Goal: Task Accomplishment & Management: Use online tool/utility

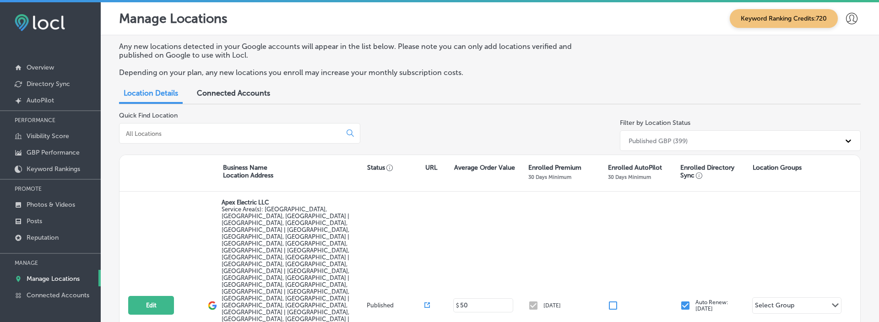
click at [844, 15] on div at bounding box center [851, 19] width 18 height 18
click at [841, 51] on p "My Account" at bounding box center [838, 51] width 41 height 11
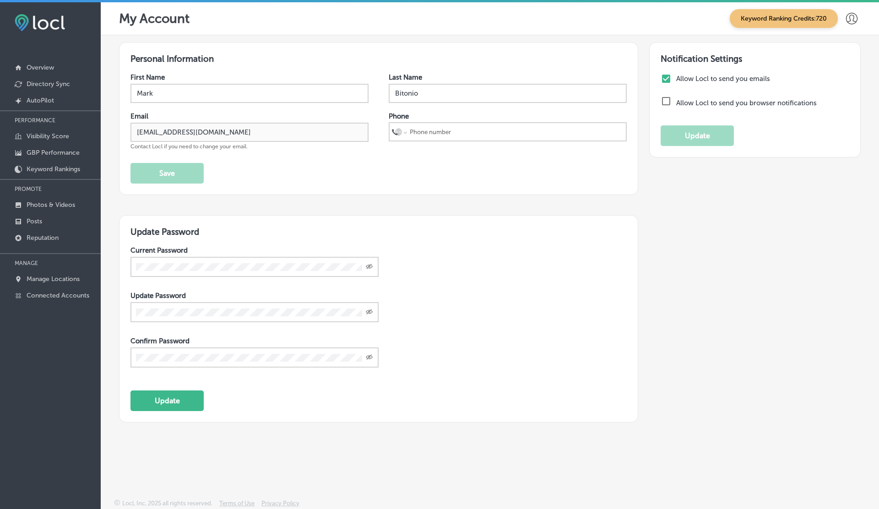
click at [847, 22] on icon at bounding box center [851, 18] width 11 height 11
click at [832, 77] on p "Log Out" at bounding box center [831, 75] width 27 height 11
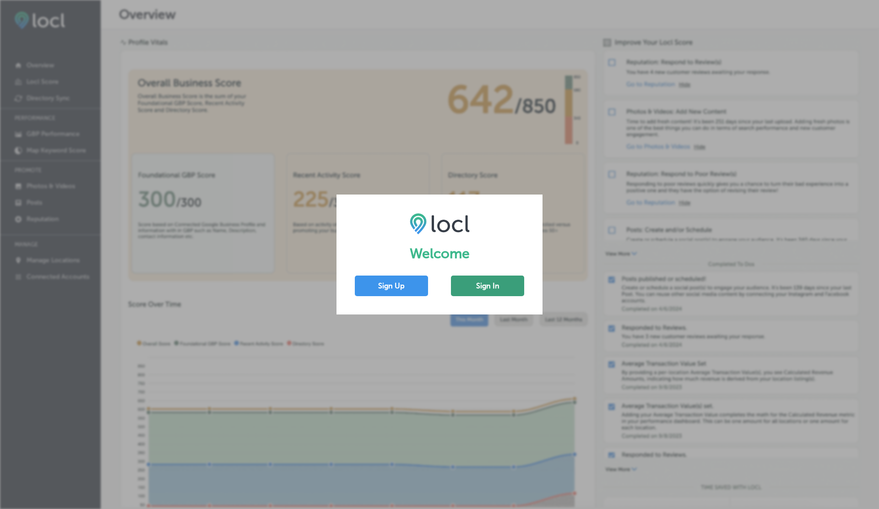
click at [474, 281] on button "Sign In" at bounding box center [487, 286] width 73 height 21
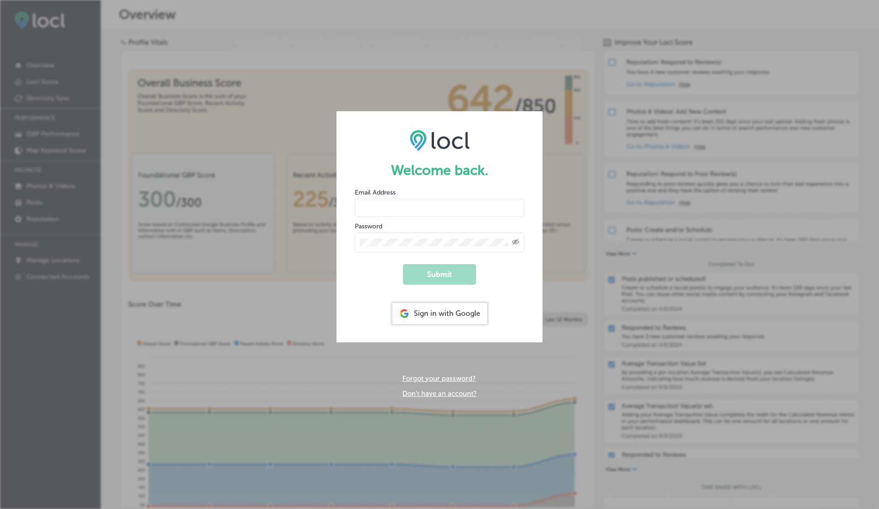
click at [403, 207] on input "email" at bounding box center [439, 208] width 169 height 18
type input "vasilikigreece69+ap01@gmail.com"
click at [403, 264] on button "Submit" at bounding box center [439, 274] width 73 height 21
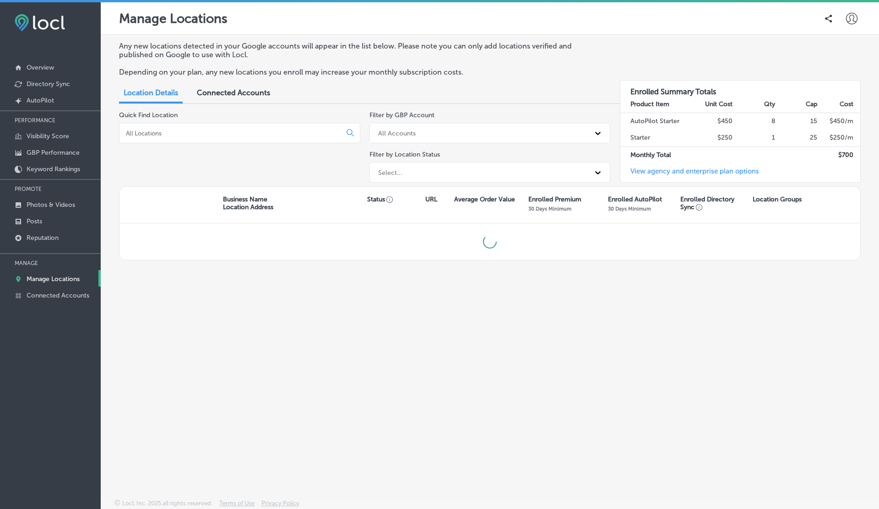
click at [854, 15] on icon at bounding box center [851, 18] width 11 height 11
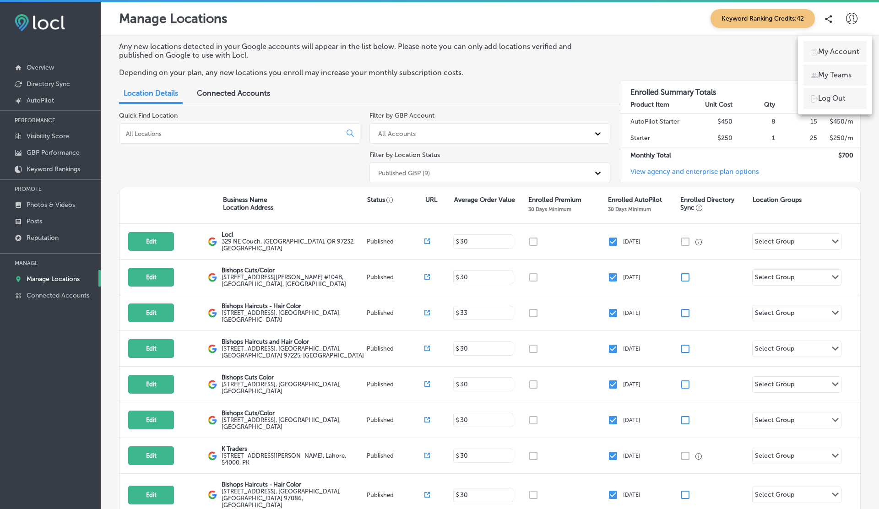
click at [824, 100] on p "Log Out" at bounding box center [831, 98] width 27 height 11
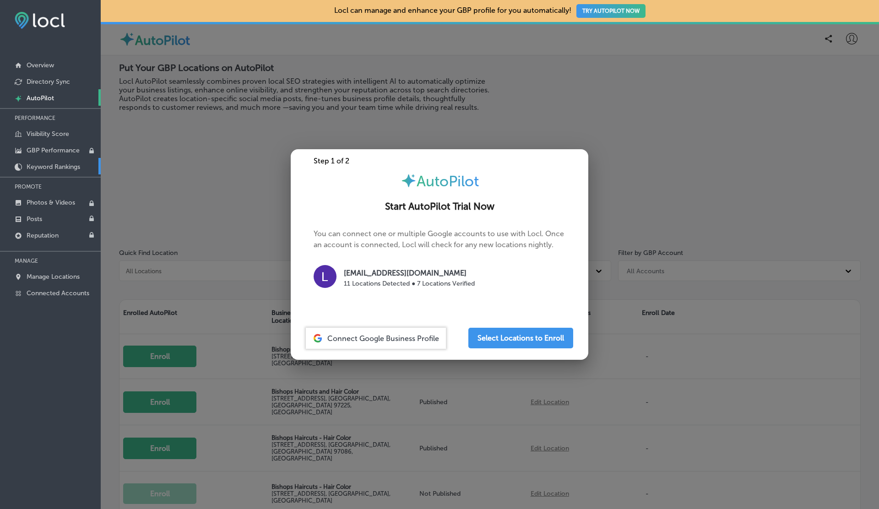
click at [40, 164] on p "Keyword Rankings" at bounding box center [54, 167] width 54 height 8
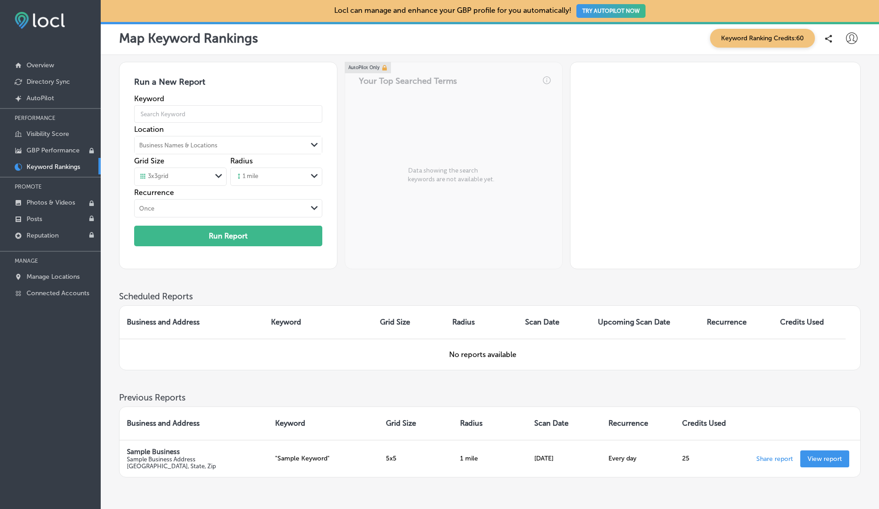
click at [217, 148] on div "Business Names & Locations" at bounding box center [178, 145] width 78 height 7
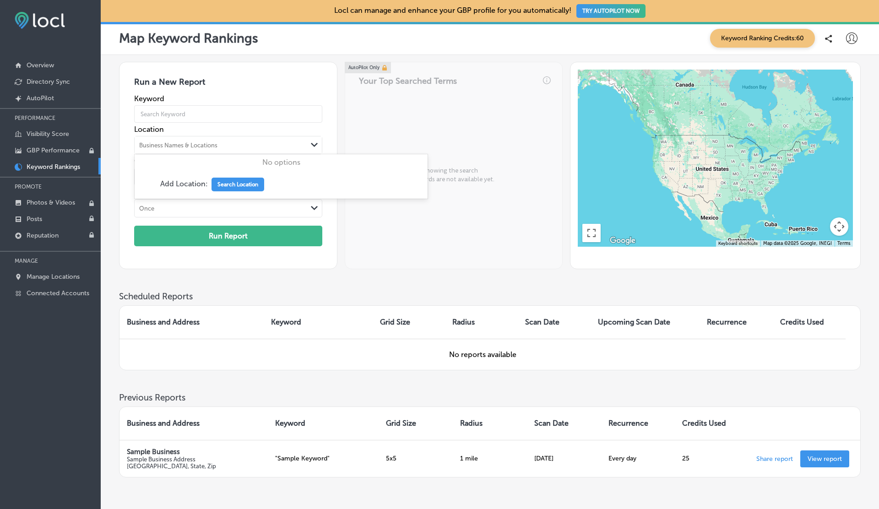
click at [452, 222] on div "AutoPilot Only Your Top Searched Terms Data showing the search keywords are not…" at bounding box center [454, 165] width 218 height 207
click at [53, 273] on p "Manage Locations" at bounding box center [53, 277] width 53 height 8
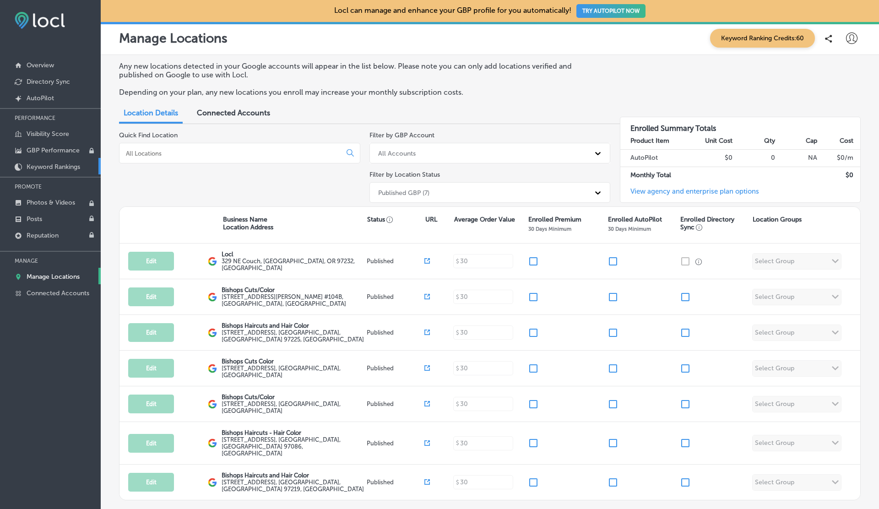
click at [48, 168] on p "Keyword Rankings" at bounding box center [54, 167] width 54 height 8
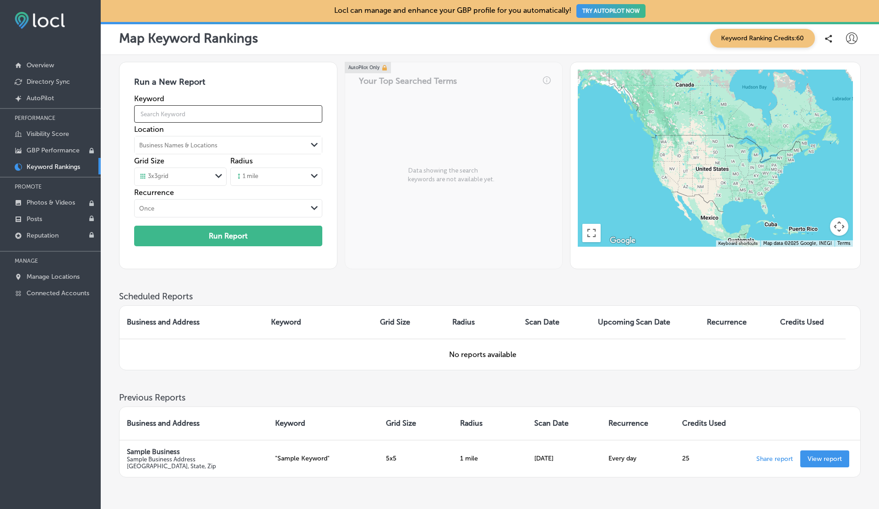
click at [231, 107] on input "text" at bounding box center [228, 114] width 188 height 26
click at [308, 140] on div "Path Created with Sketch." at bounding box center [314, 145] width 15 height 15
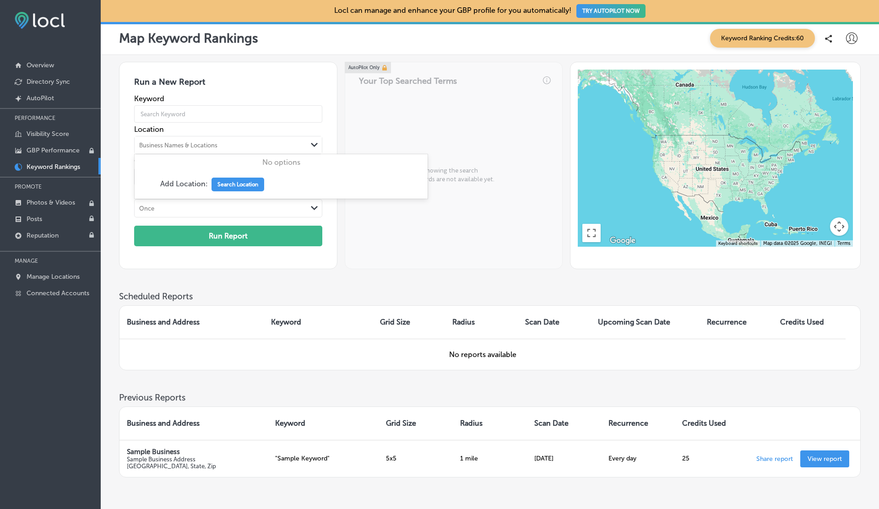
click at [236, 197] on div "Add Location: Search Location" at bounding box center [281, 184] width 293 height 28
click at [234, 190] on button "Search Location" at bounding box center [237, 185] width 53 height 14
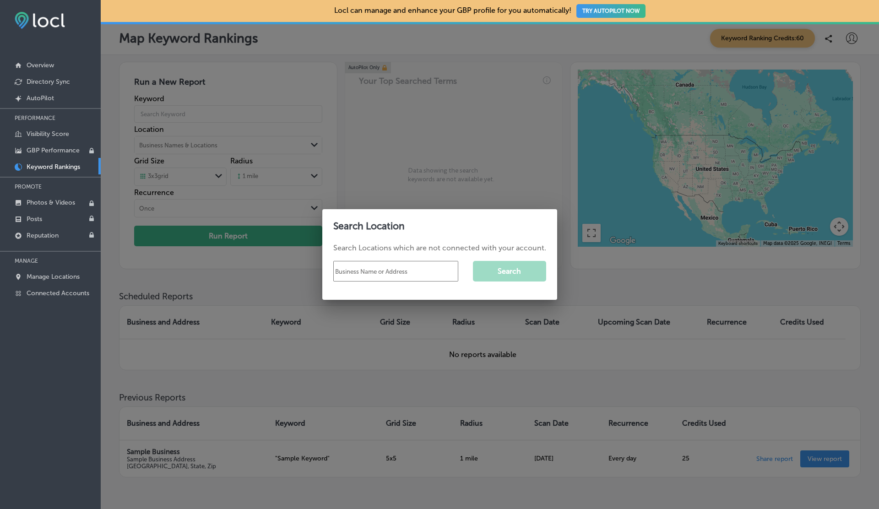
click at [357, 270] on input "text" at bounding box center [395, 271] width 125 height 21
type input "white house"
click at [533, 268] on button "Search" at bounding box center [509, 271] width 73 height 21
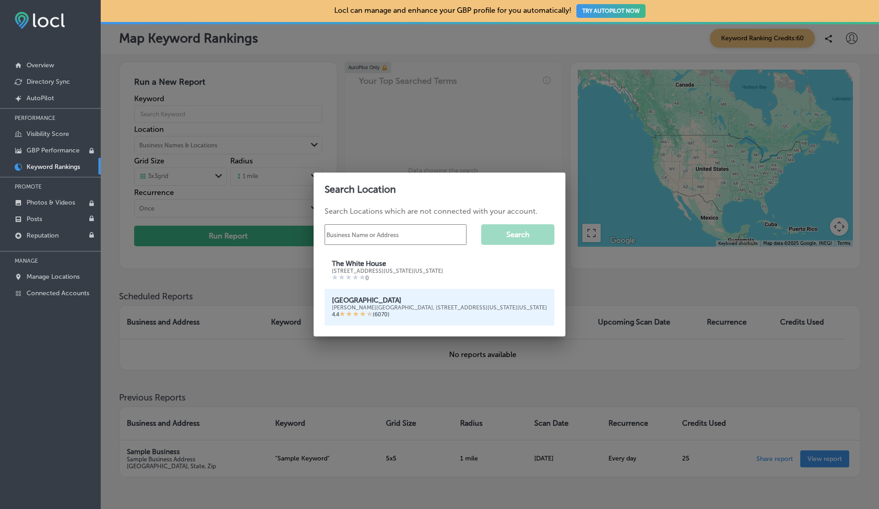
click at [416, 304] on div "Herbert C. Hoover Building, 1450 Pennsylvania Ave NW, Washington, DC 20004, Uni…" at bounding box center [439, 307] width 215 height 6
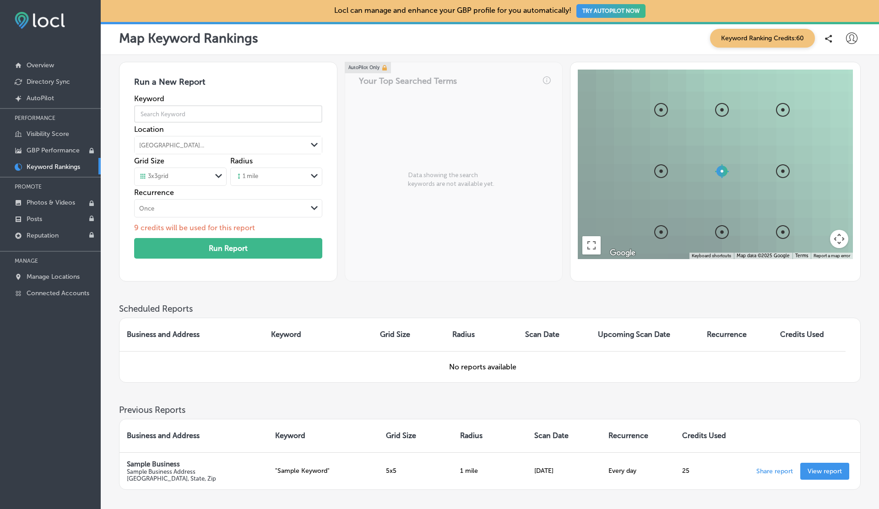
click at [193, 117] on input "text" at bounding box center [228, 114] width 188 height 26
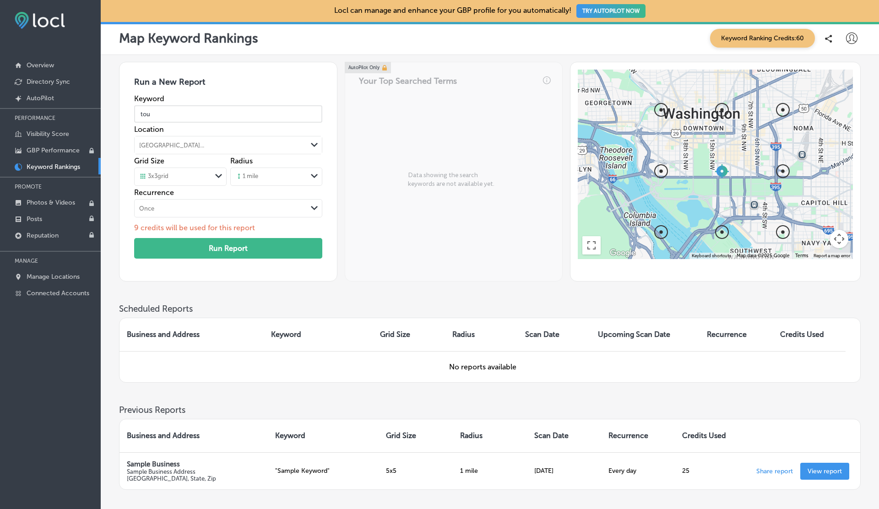
click at [458, 128] on div "AutoPilot Only Your Top Searched Terms Data showing the search keywords are not…" at bounding box center [454, 172] width 218 height 220
click at [162, 114] on input "tou" at bounding box center [228, 114] width 188 height 26
click at [150, 115] on input "vissitor center" at bounding box center [228, 114] width 188 height 26
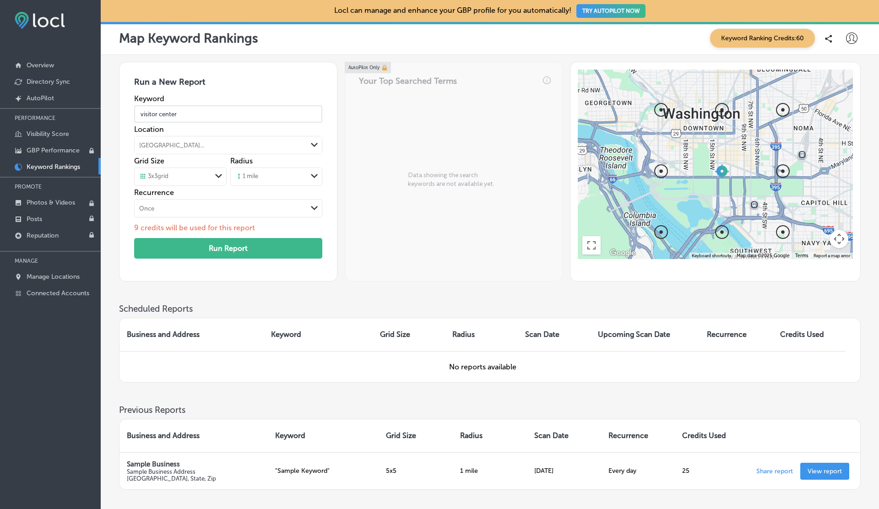
click at [192, 114] on input "visitor center" at bounding box center [228, 114] width 188 height 26
type input "visitor center"
click at [186, 183] on div "3 x 3 grid Path Created with Sketch." at bounding box center [180, 176] width 91 height 17
click at [171, 195] on div "3 x 3 grid" at bounding box center [180, 196] width 91 height 16
click at [262, 178] on div "1 mile" at bounding box center [269, 177] width 76 height 14
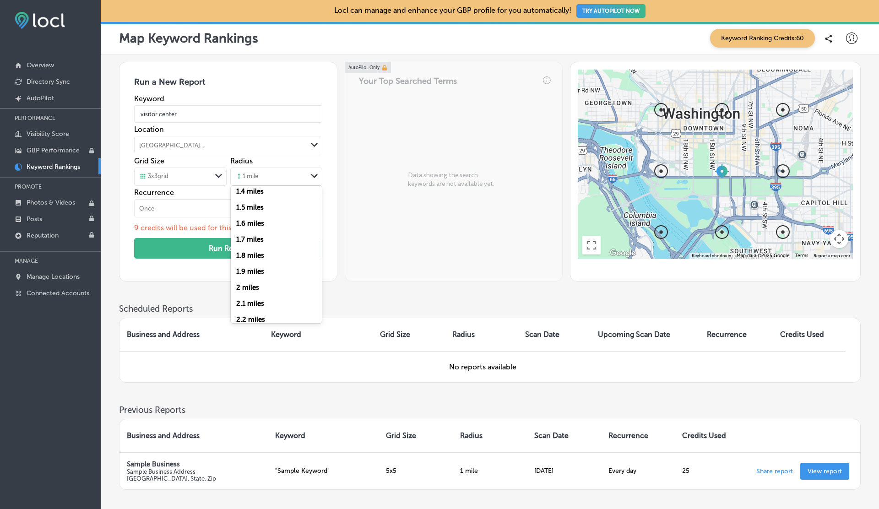
scroll to position [220, 0]
click at [252, 278] on label "2 miles" at bounding box center [247, 280] width 23 height 8
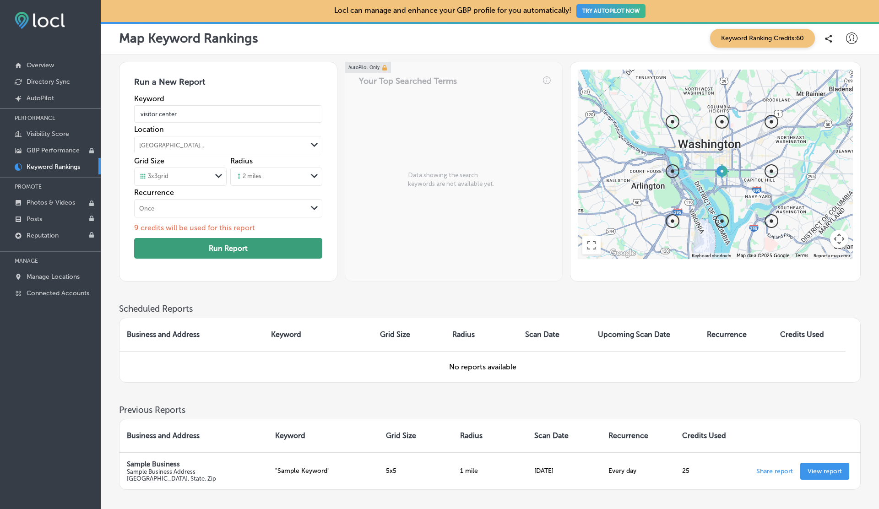
click at [229, 250] on button "Run Report" at bounding box center [228, 248] width 188 height 21
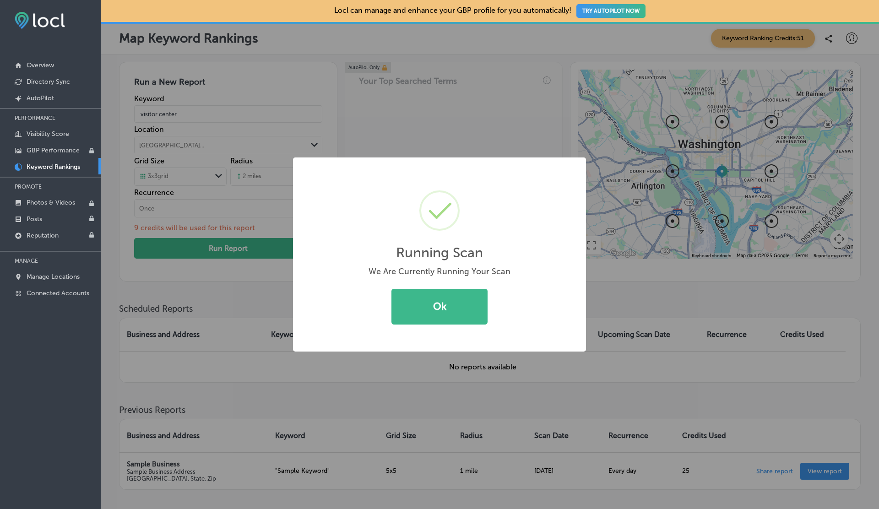
click at [391, 289] on button "Ok" at bounding box center [439, 307] width 96 height 36
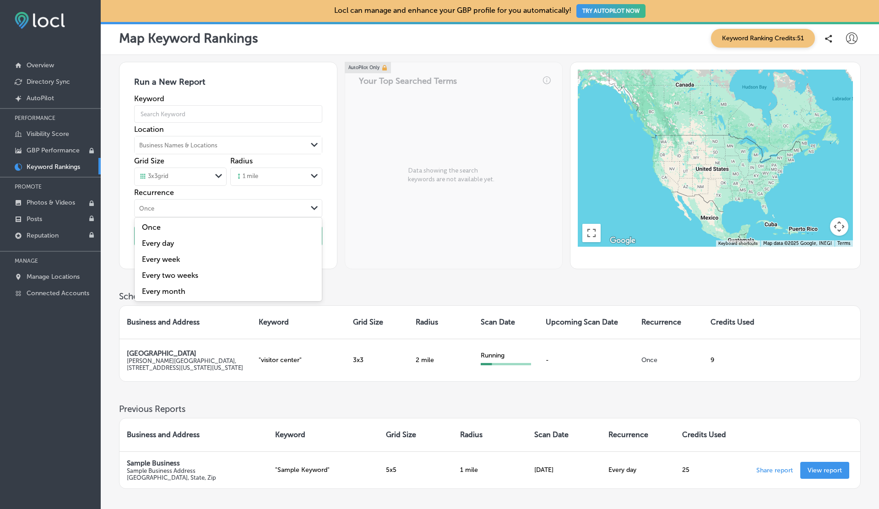
click at [217, 205] on div "Once" at bounding box center [221, 208] width 172 height 10
click at [460, 253] on div "AutoPilot Only Your Top Searched Terms Data showing the search keywords are not…" at bounding box center [454, 165] width 218 height 207
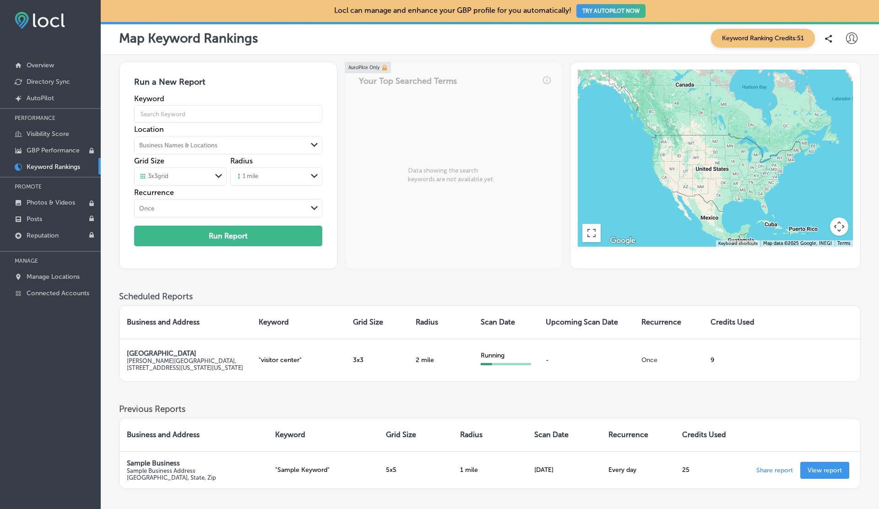
click at [251, 211] on div "Once" at bounding box center [221, 208] width 172 height 10
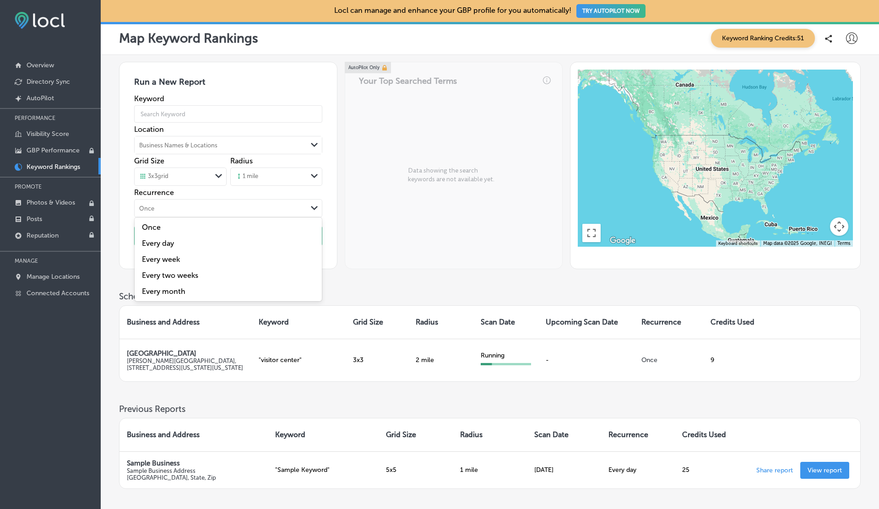
click at [172, 243] on label "Every day" at bounding box center [228, 243] width 176 height 9
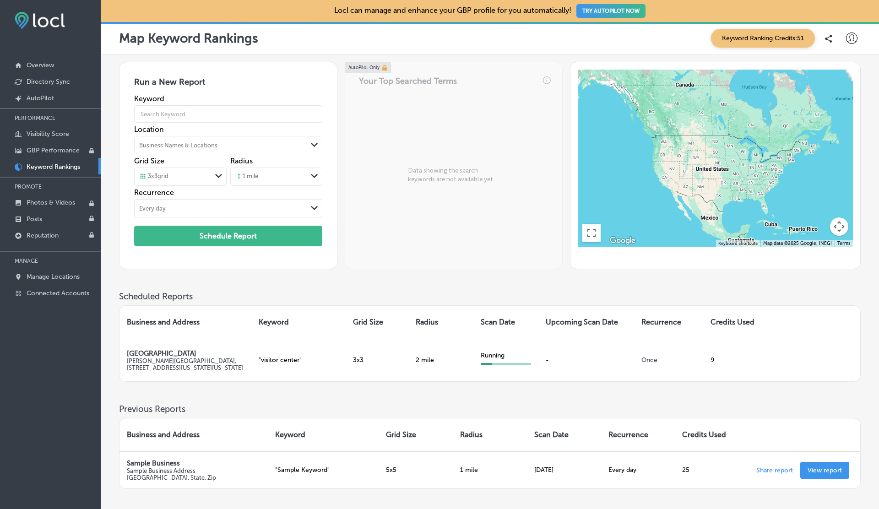
click at [190, 144] on div "Business Names & Locations" at bounding box center [178, 145] width 78 height 7
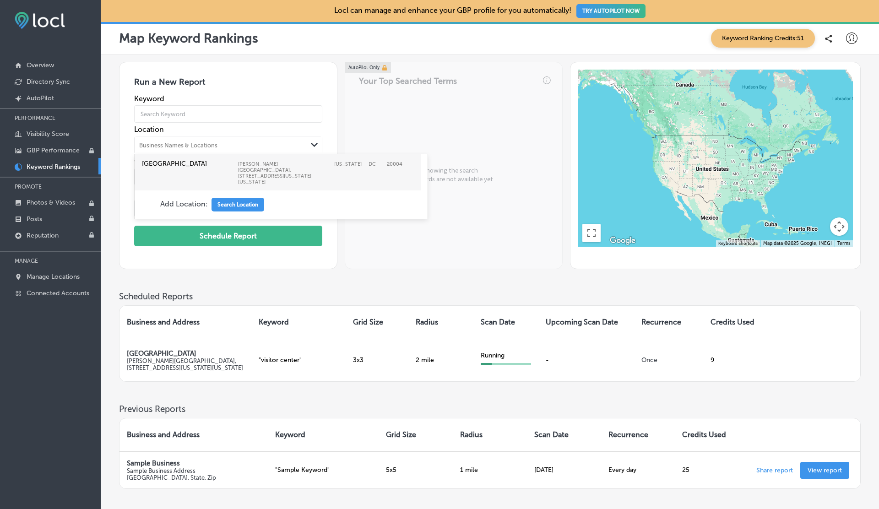
click at [200, 176] on label "White House Visitor Center Herbert C. Hoover Building, 1450 Pennsylvania Ave NW…" at bounding box center [277, 172] width 275 height 29
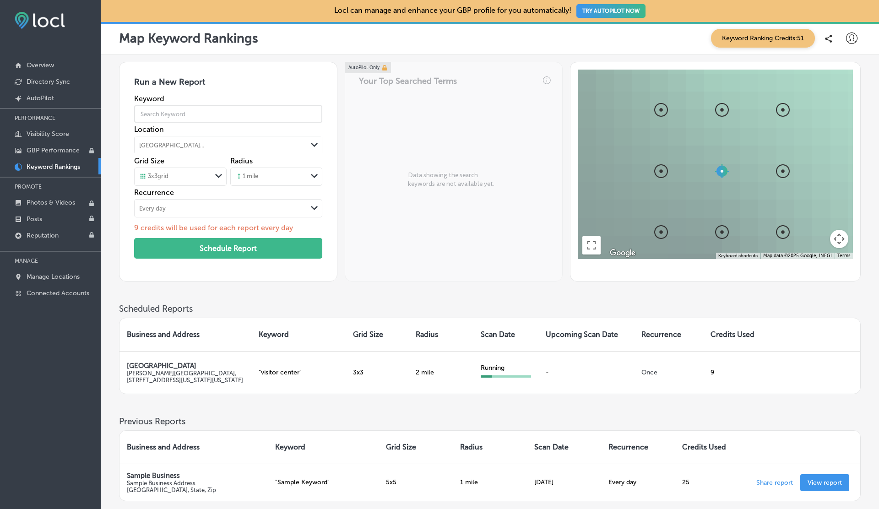
click at [184, 112] on input "text" at bounding box center [228, 114] width 188 height 26
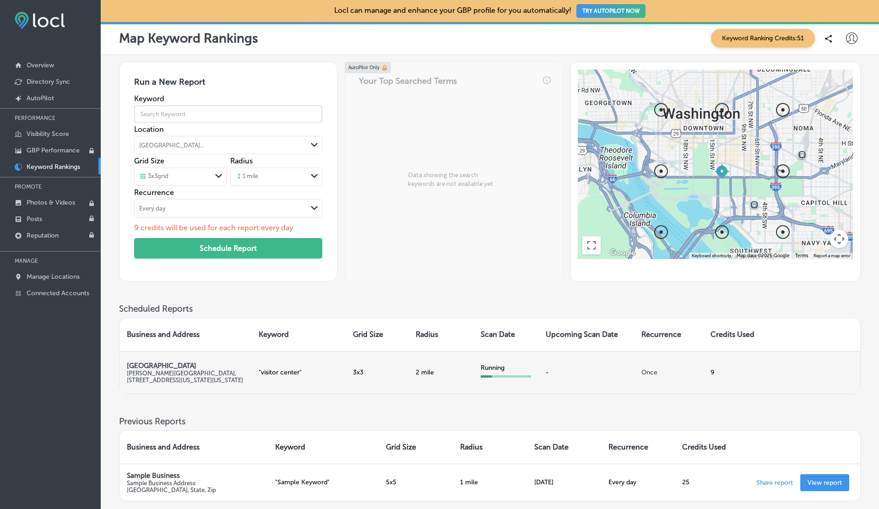
click at [261, 373] on p "" visitor center "" at bounding box center [299, 372] width 80 height 8
copy p "visitor center"
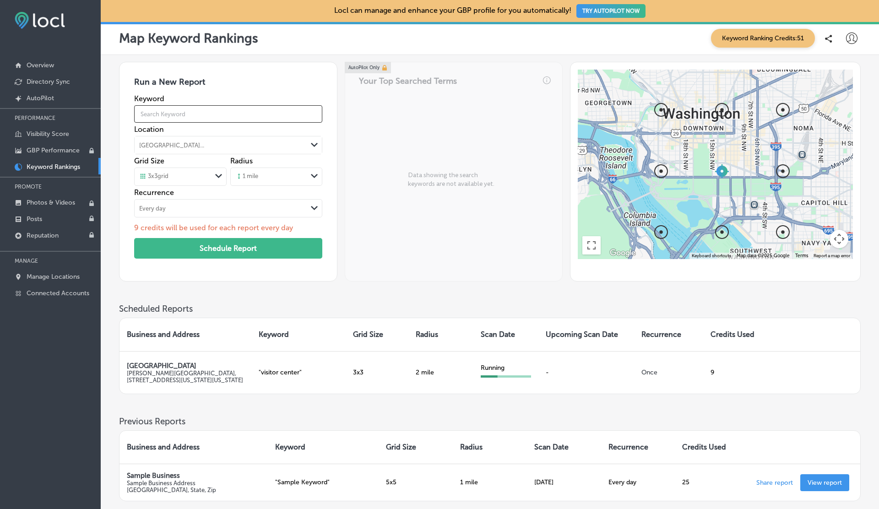
click at [258, 117] on input "text" at bounding box center [228, 114] width 188 height 26
paste input "visitor center"
type input "visitor center"
click at [266, 175] on div "1 mile" at bounding box center [269, 177] width 76 height 14
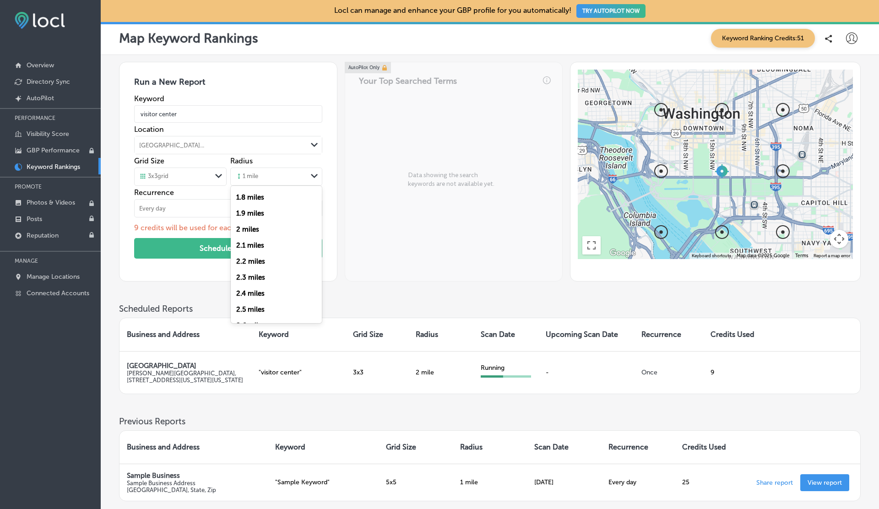
scroll to position [282, 0]
click at [257, 219] on label "2 miles" at bounding box center [247, 218] width 23 height 8
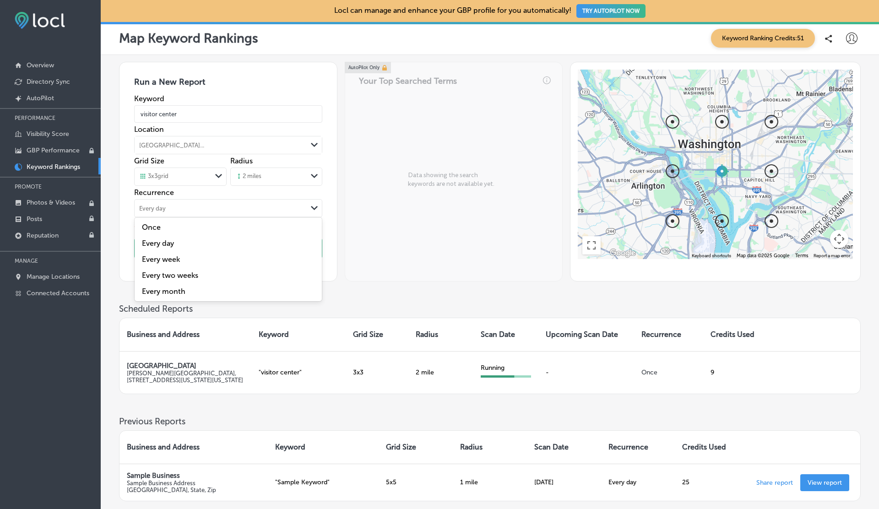
click at [174, 206] on div "Every day" at bounding box center [221, 208] width 172 height 10
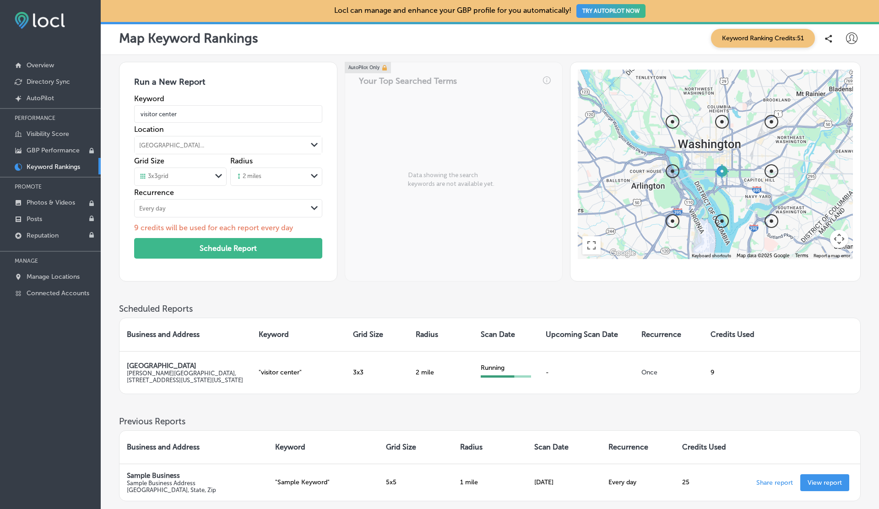
click at [174, 206] on div "Every day" at bounding box center [221, 208] width 172 height 10
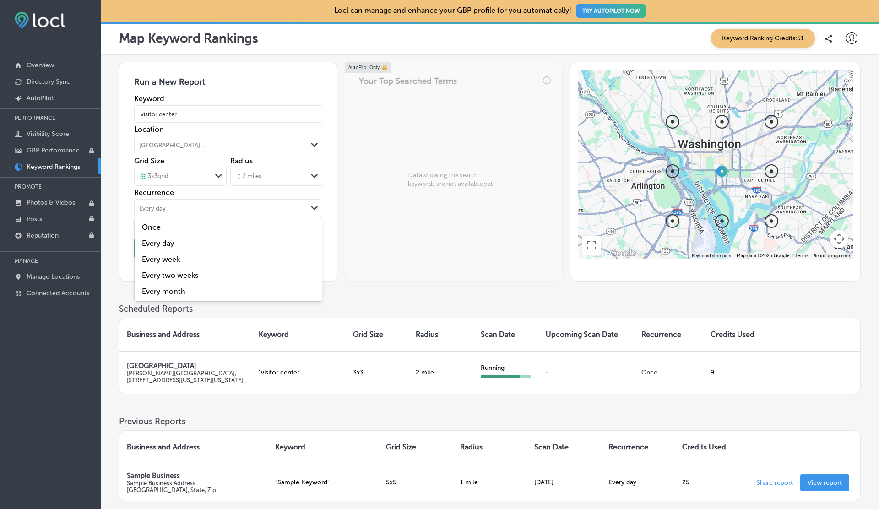
click at [166, 245] on label "Every day" at bounding box center [228, 243] width 176 height 9
click at [193, 212] on div "Every day" at bounding box center [221, 208] width 172 height 10
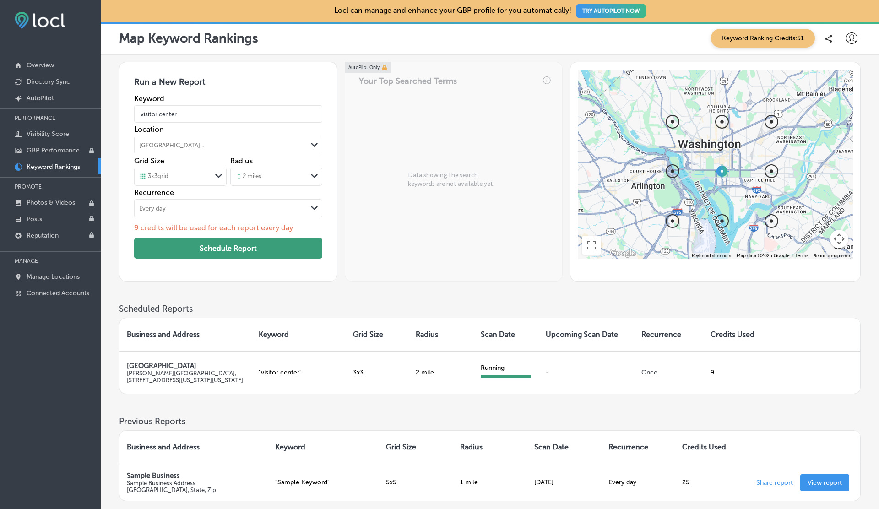
click at [214, 252] on button "Schedule Report" at bounding box center [228, 248] width 188 height 21
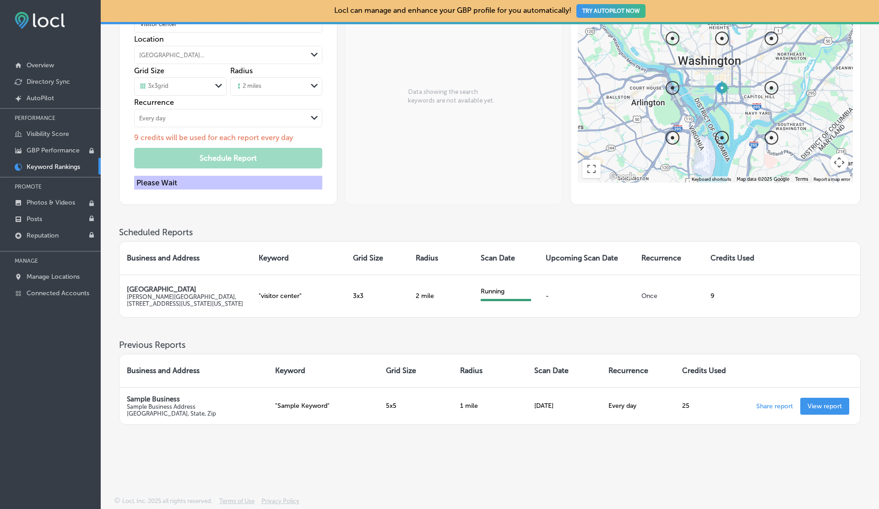
scroll to position [0, 0]
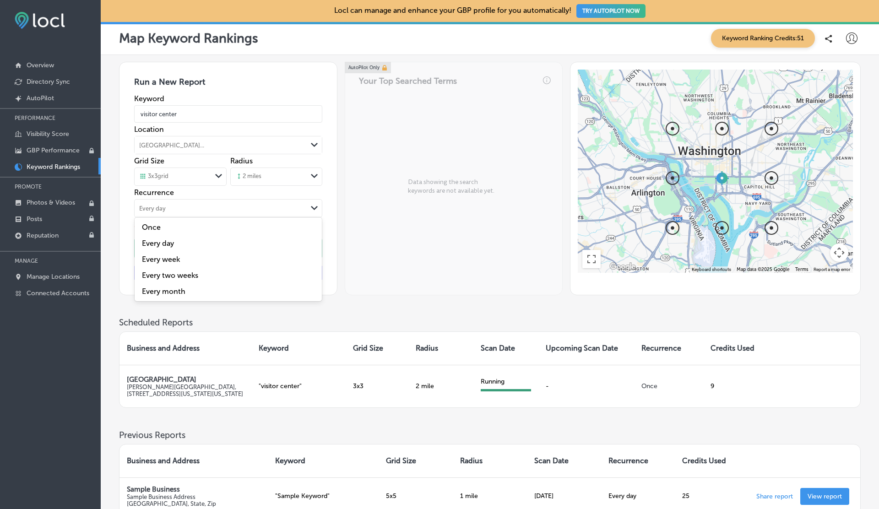
click at [280, 210] on div "Every day" at bounding box center [221, 208] width 172 height 10
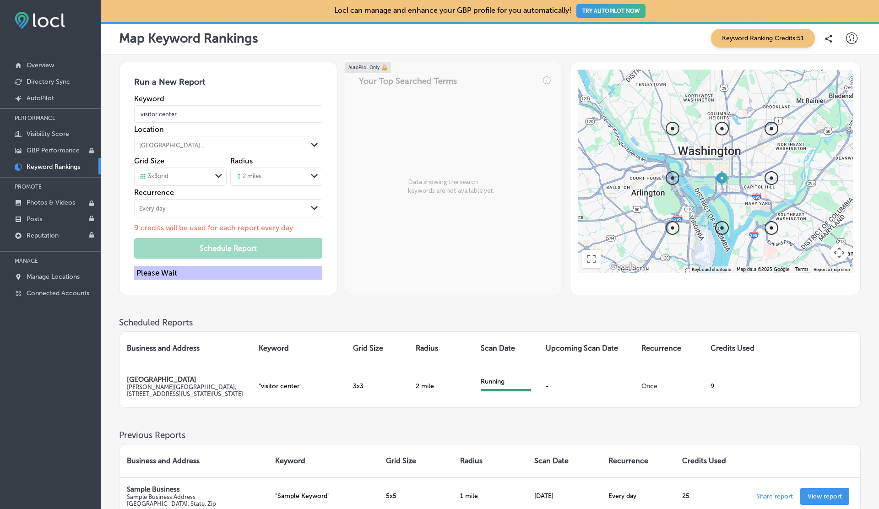
click at [280, 210] on div "Every day" at bounding box center [221, 208] width 172 height 10
click at [294, 179] on div "2 miles" at bounding box center [269, 177] width 76 height 14
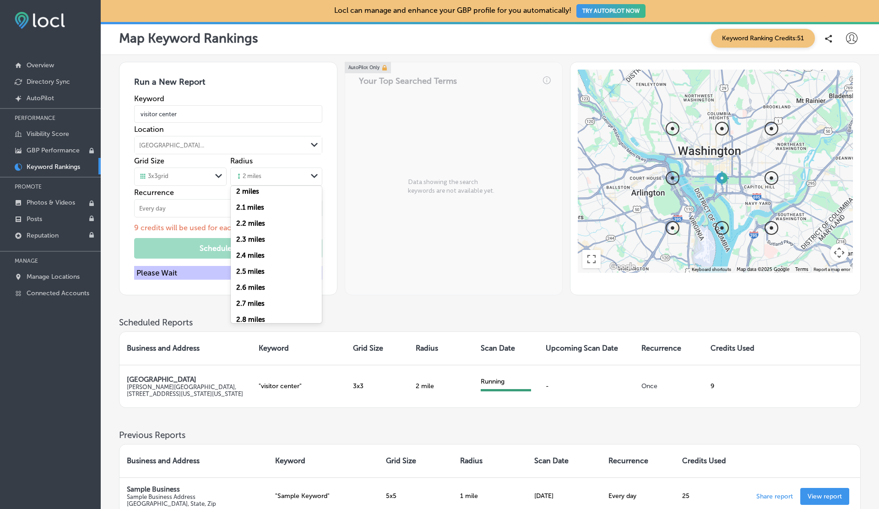
scroll to position [311, 0]
click at [254, 287] on label "2.6 miles" at bounding box center [250, 285] width 29 height 8
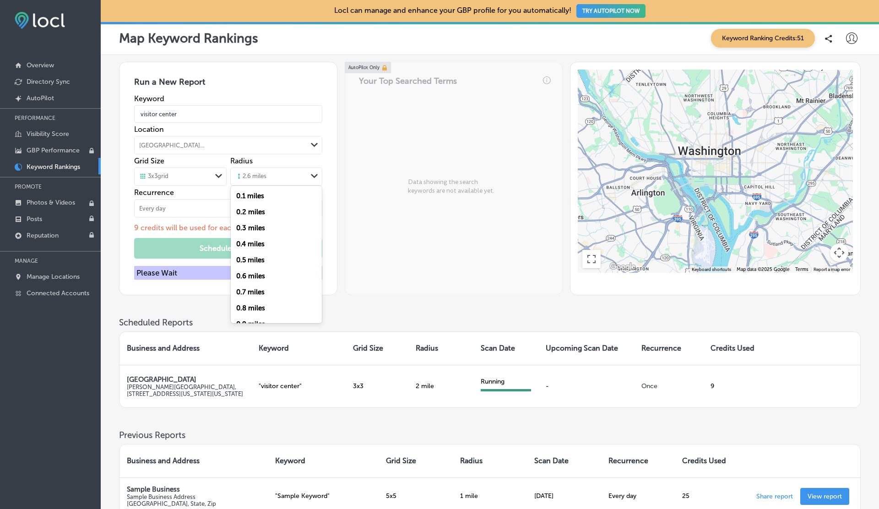
click at [267, 173] on div "2.6 miles" at bounding box center [269, 177] width 76 height 14
click at [249, 233] on label "2 miles" at bounding box center [247, 234] width 23 height 8
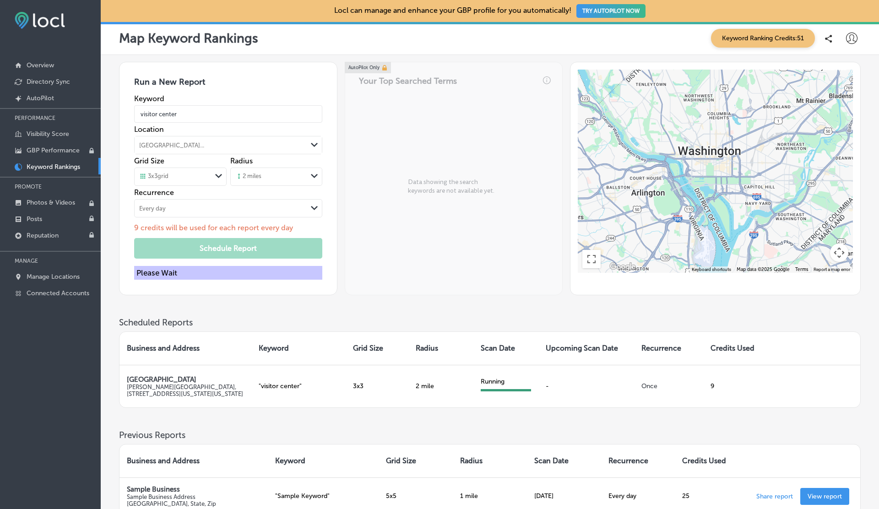
click at [479, 238] on div "AutoPilot Only Your Top Searched Terms Data showing the search keywords are not…" at bounding box center [454, 178] width 218 height 233
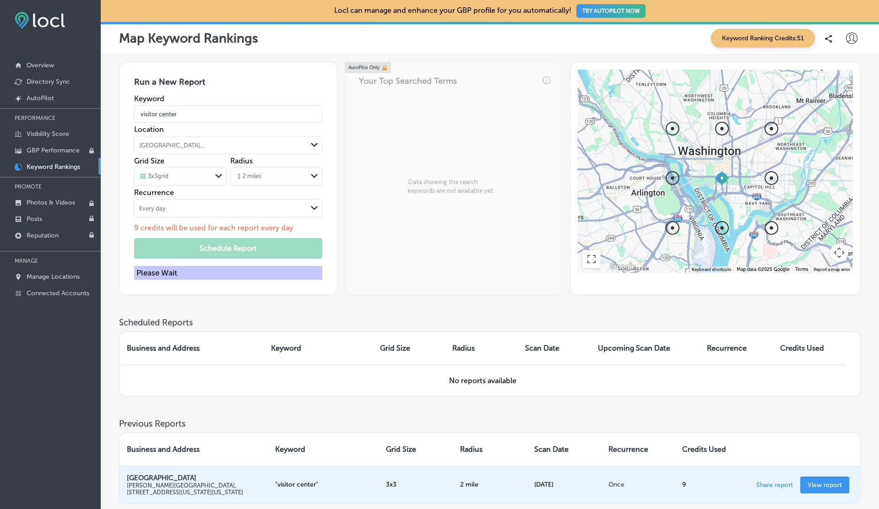
scroll to position [79, 0]
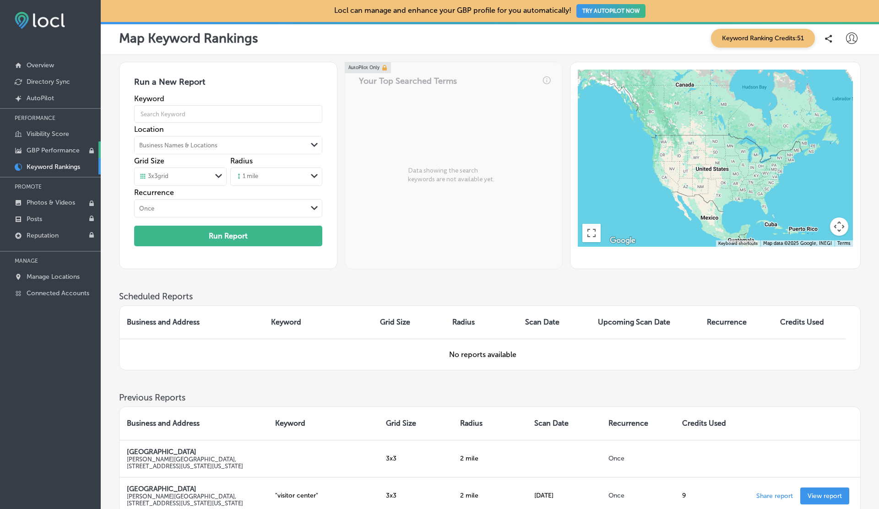
click at [61, 155] on link "GBP Performance" at bounding box center [50, 149] width 101 height 16
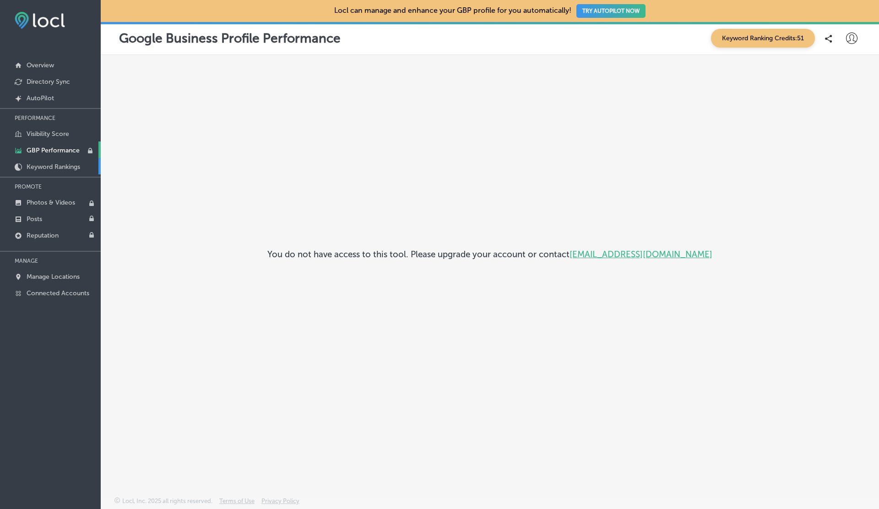
click at [61, 167] on p "Keyword Rankings" at bounding box center [54, 167] width 54 height 8
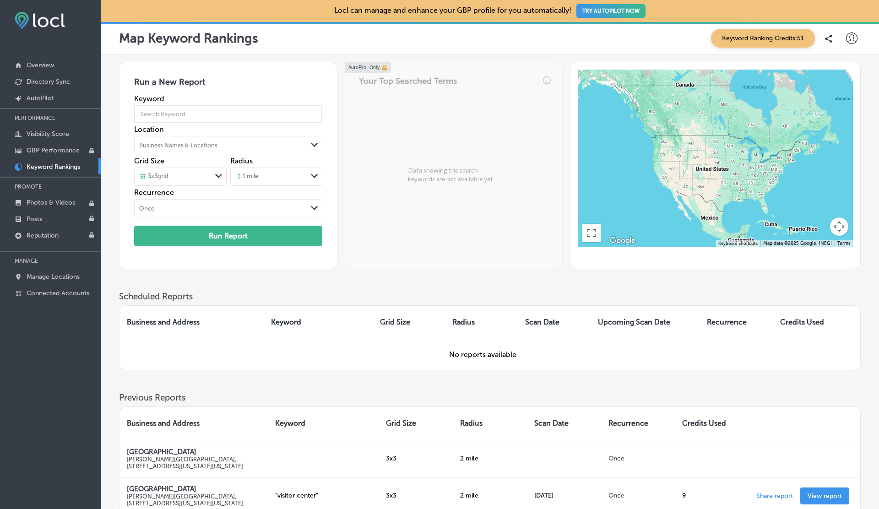
click at [187, 116] on input "text" at bounding box center [228, 114] width 188 height 26
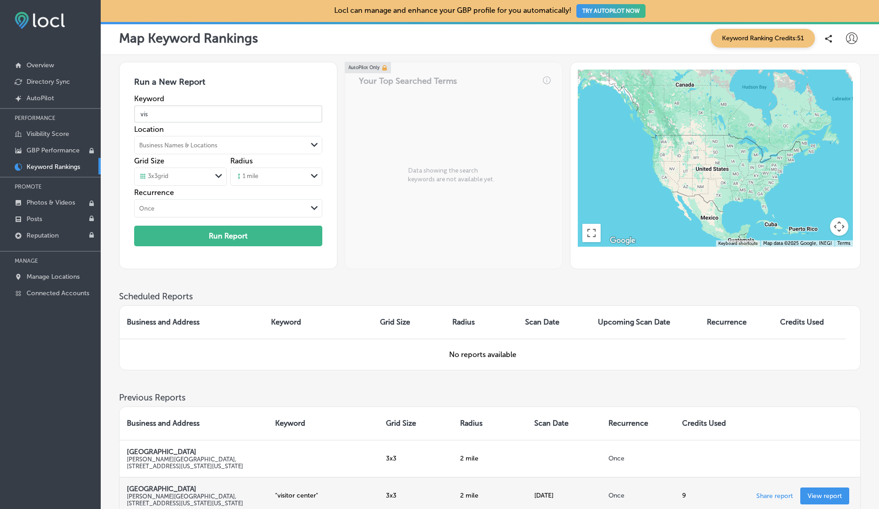
click at [285, 501] on td "" visitor center "" at bounding box center [323, 495] width 111 height 37
click at [287, 495] on p "" visitor center "" at bounding box center [323, 496] width 97 height 8
copy p "visitor center"
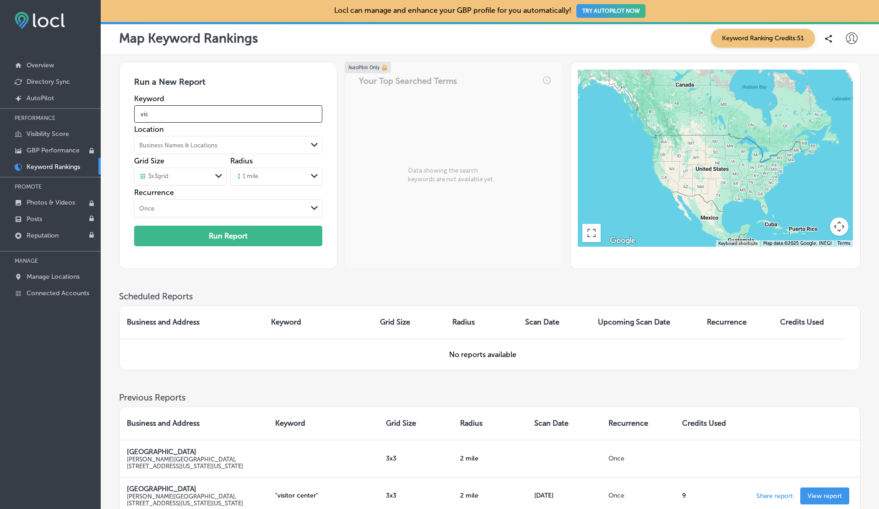
click at [176, 114] on input "vis" at bounding box center [228, 114] width 188 height 26
paste input "itor center"
type input "visitor center"
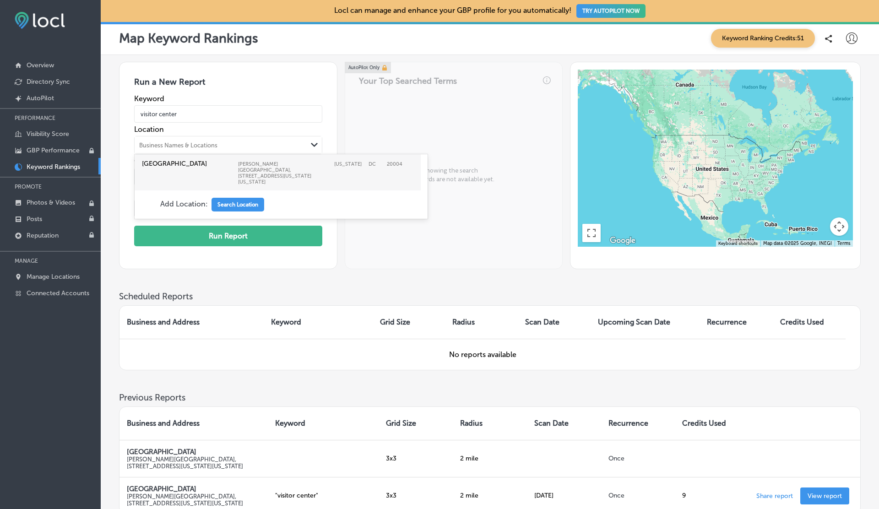
click at [194, 142] on div "Business Names & Locations" at bounding box center [178, 145] width 78 height 7
click at [194, 164] on label "[GEOGRAPHIC_DATA]" at bounding box center [188, 164] width 92 height 8
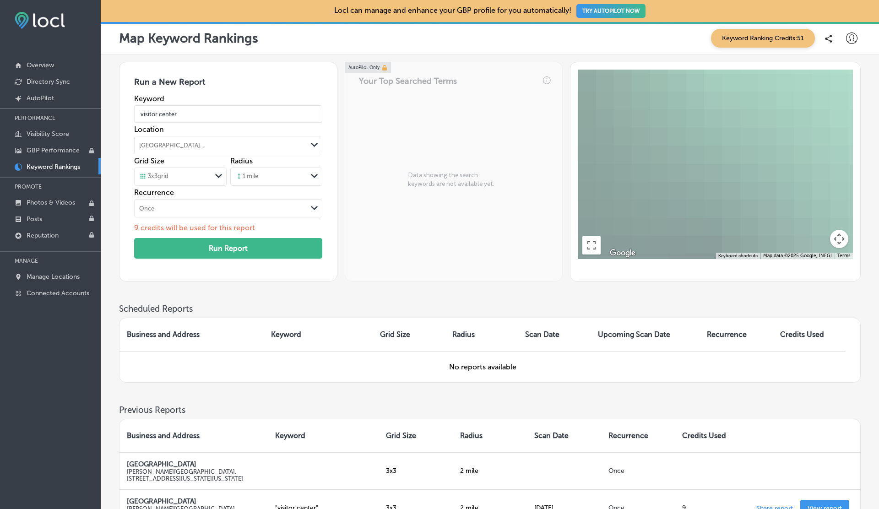
click at [180, 177] on div "3 x 3 grid" at bounding box center [173, 177] width 76 height 10
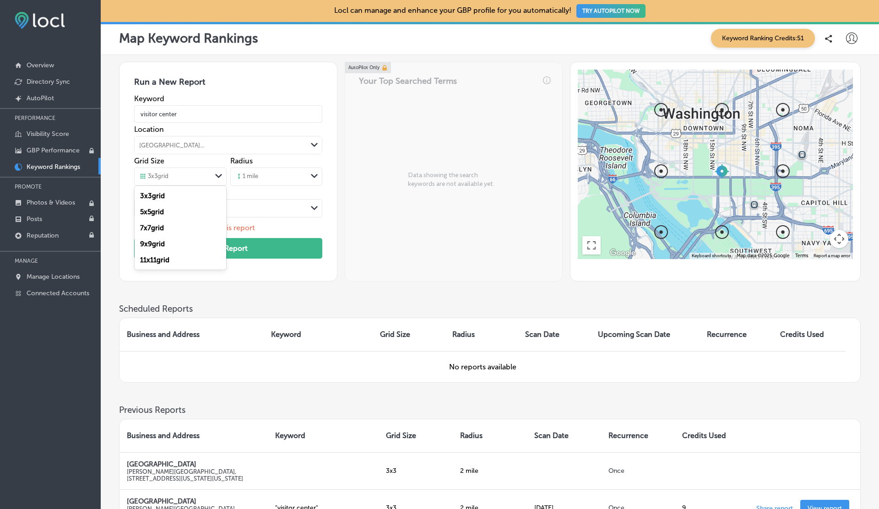
click at [240, 177] on icon at bounding box center [238, 176] width 7 height 7
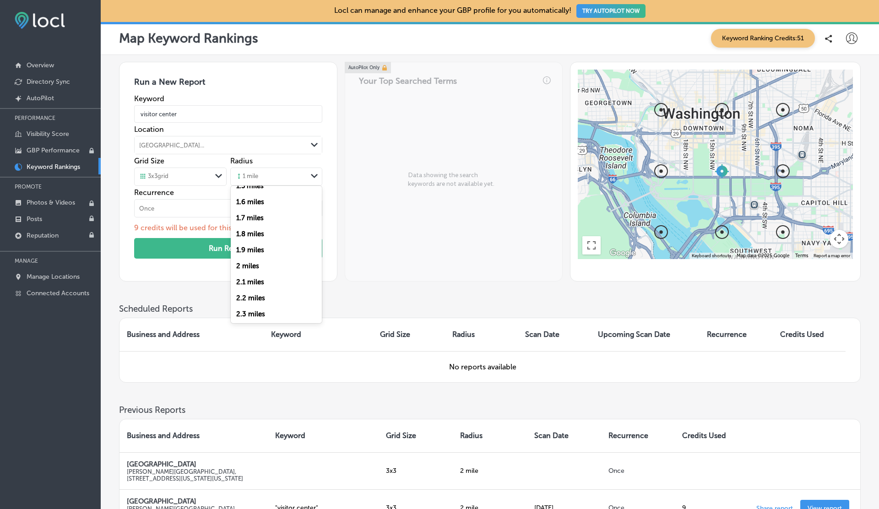
scroll to position [254, 0]
click at [248, 249] on label "2 miles" at bounding box center [247, 247] width 23 height 8
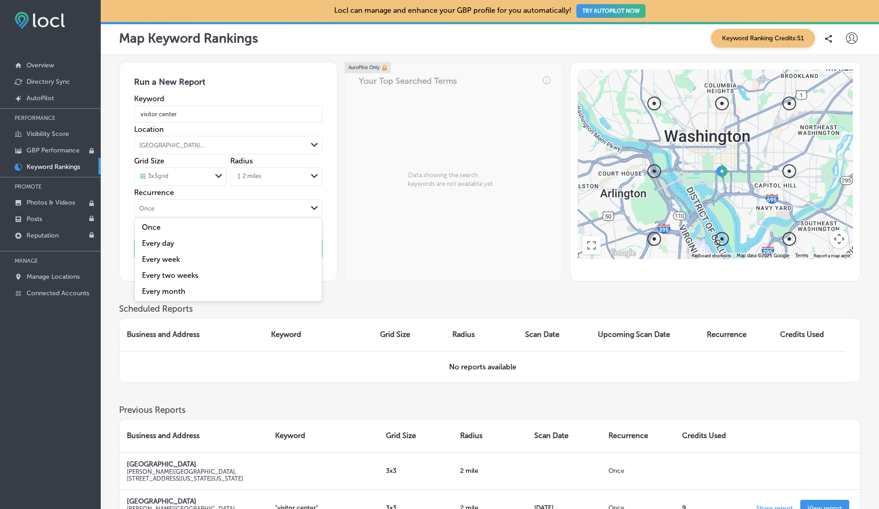
click at [192, 208] on div "Once" at bounding box center [221, 208] width 172 height 10
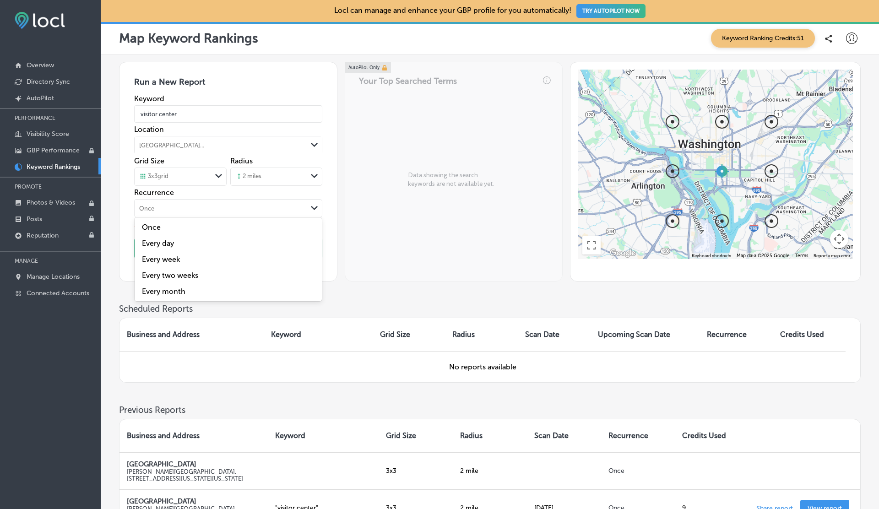
click at [180, 242] on label "Every day" at bounding box center [228, 243] width 176 height 9
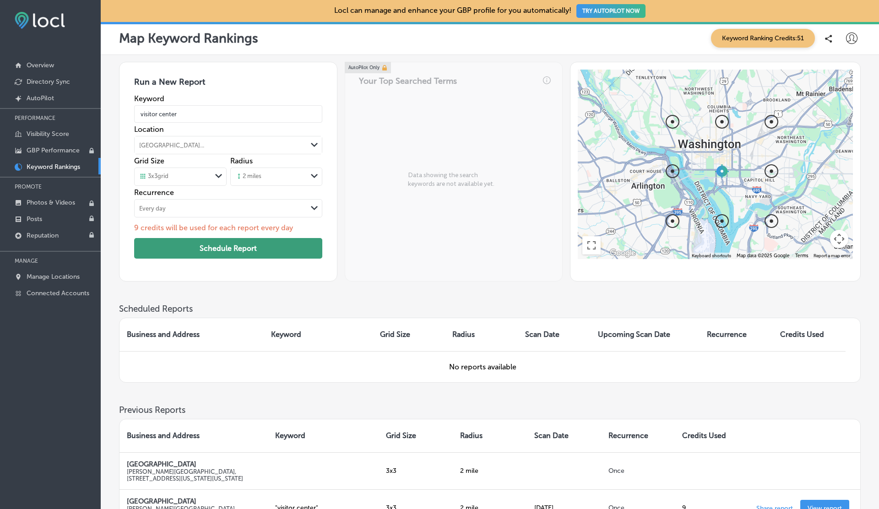
click at [264, 252] on button "Schedule Report" at bounding box center [228, 248] width 188 height 21
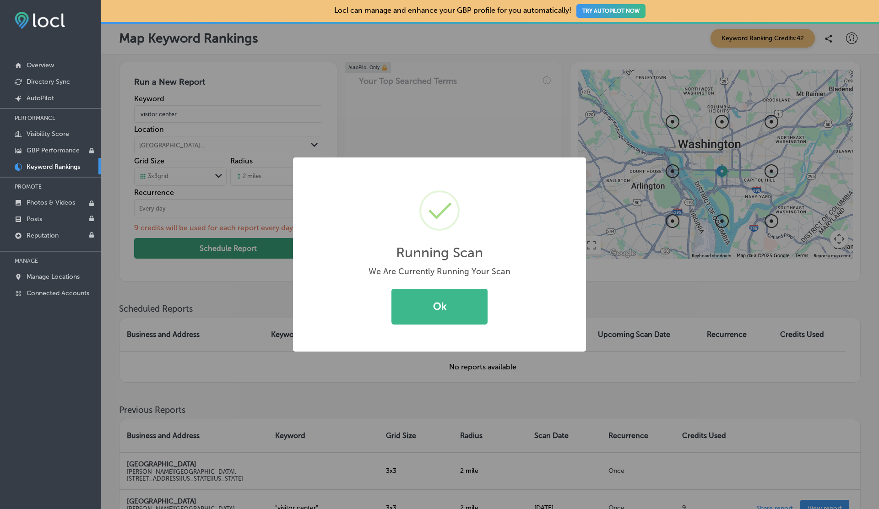
click at [391, 289] on button "Ok" at bounding box center [439, 307] width 96 height 36
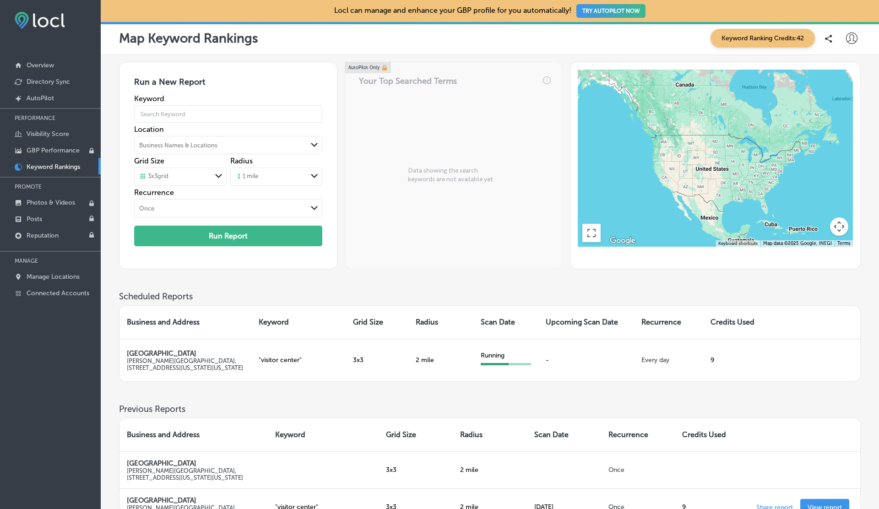
scroll to position [103, 0]
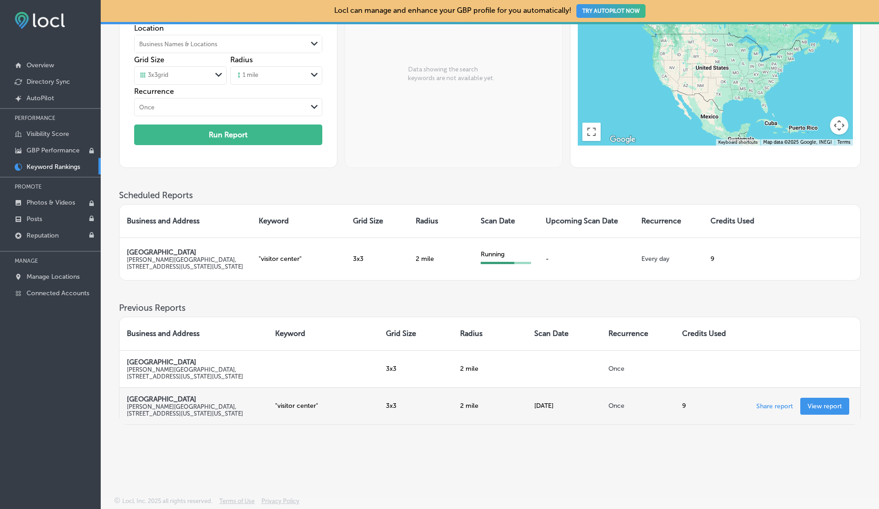
click at [822, 406] on p "View report" at bounding box center [824, 406] width 34 height 8
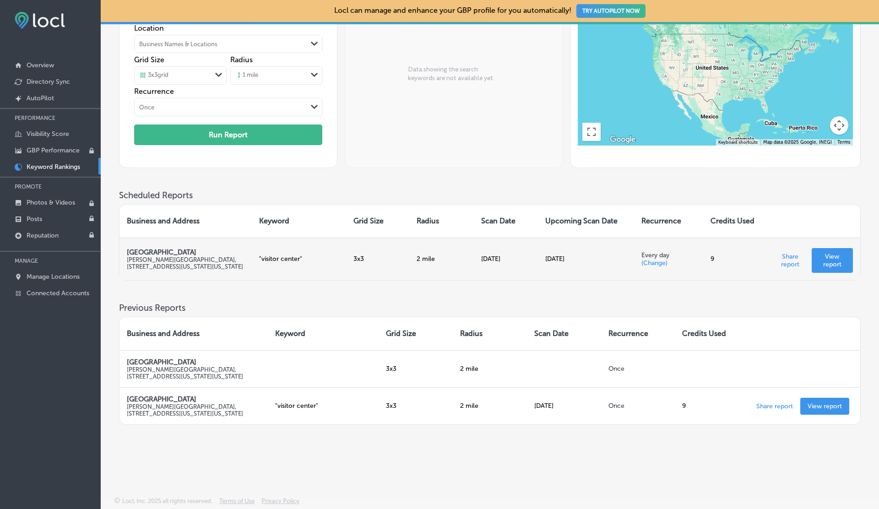
click at [826, 256] on p "View report" at bounding box center [832, 261] width 27 height 16
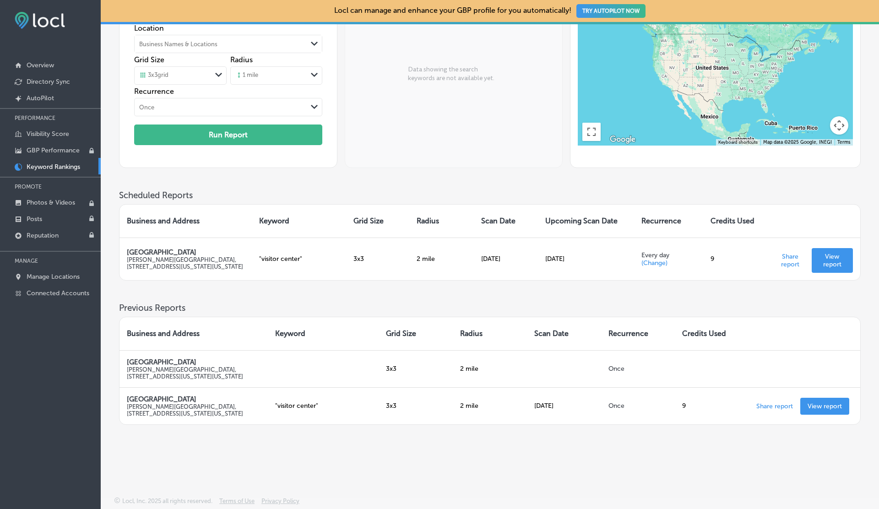
scroll to position [0, 0]
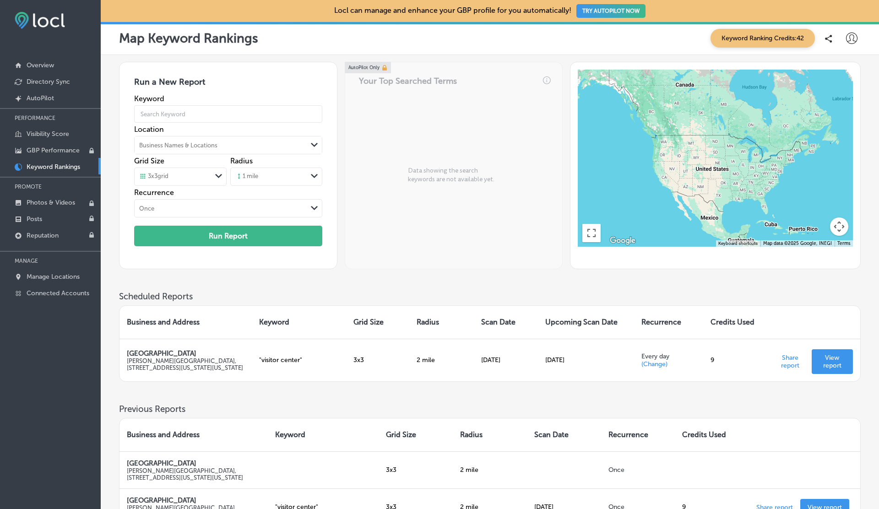
click at [854, 38] on icon at bounding box center [851, 37] width 11 height 11
click at [846, 112] on li "Log Out" at bounding box center [834, 118] width 63 height 21
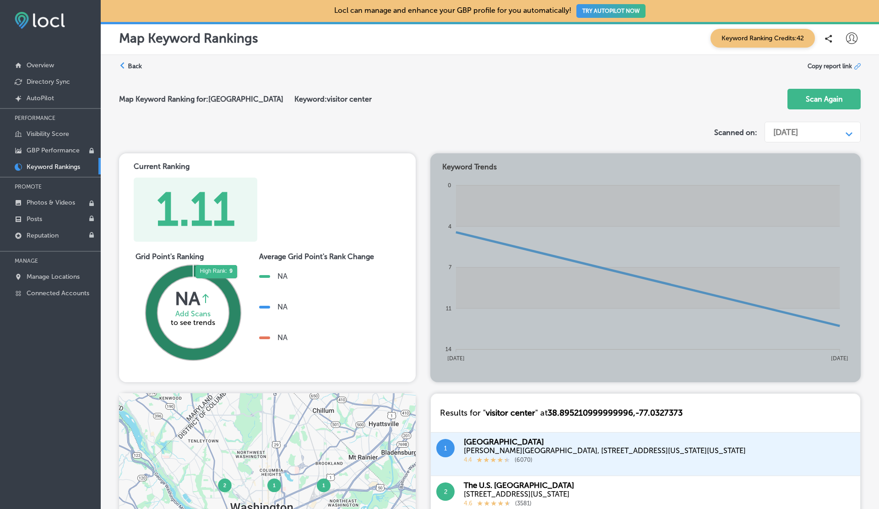
click at [217, 282] on icon at bounding box center [193, 312] width 95 height 95
click at [222, 277] on icon at bounding box center [193, 312] width 95 height 95
click at [220, 279] on icon at bounding box center [193, 312] width 95 height 95
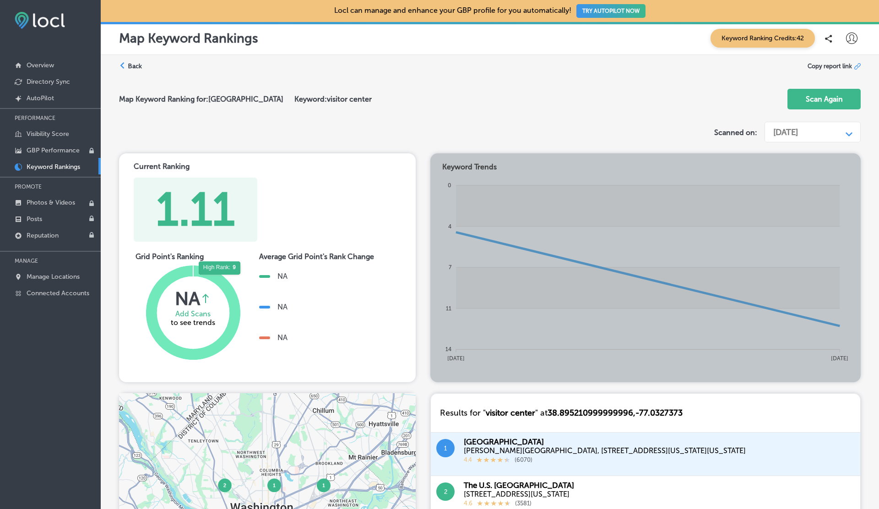
click at [220, 279] on icon at bounding box center [193, 312] width 95 height 95
click at [204, 275] on icon at bounding box center [193, 312] width 95 height 95
drag, startPoint x: 204, startPoint y: 275, endPoint x: 329, endPoint y: 329, distance: 135.9
click at [329, 329] on div "Grid Point's Ranking High Rank: 9 High Rank: 9 High Rank: 9 NA Average rank cha…" at bounding box center [254, 308] width 257 height 133
click at [329, 329] on div "NA" at bounding box center [316, 337] width 115 height 31
